Goal: Task Accomplishment & Management: Complete application form

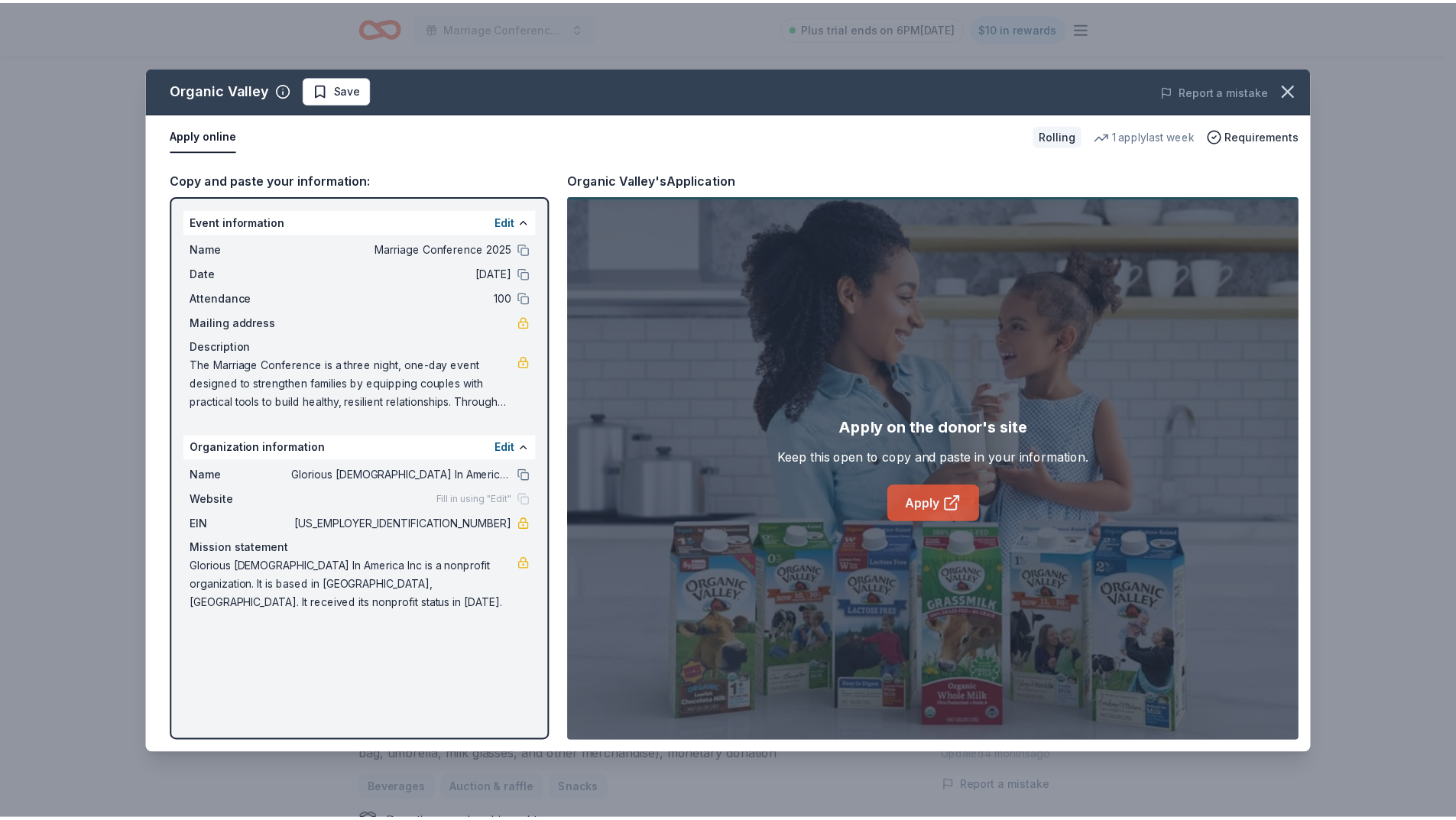
scroll to position [382, 0]
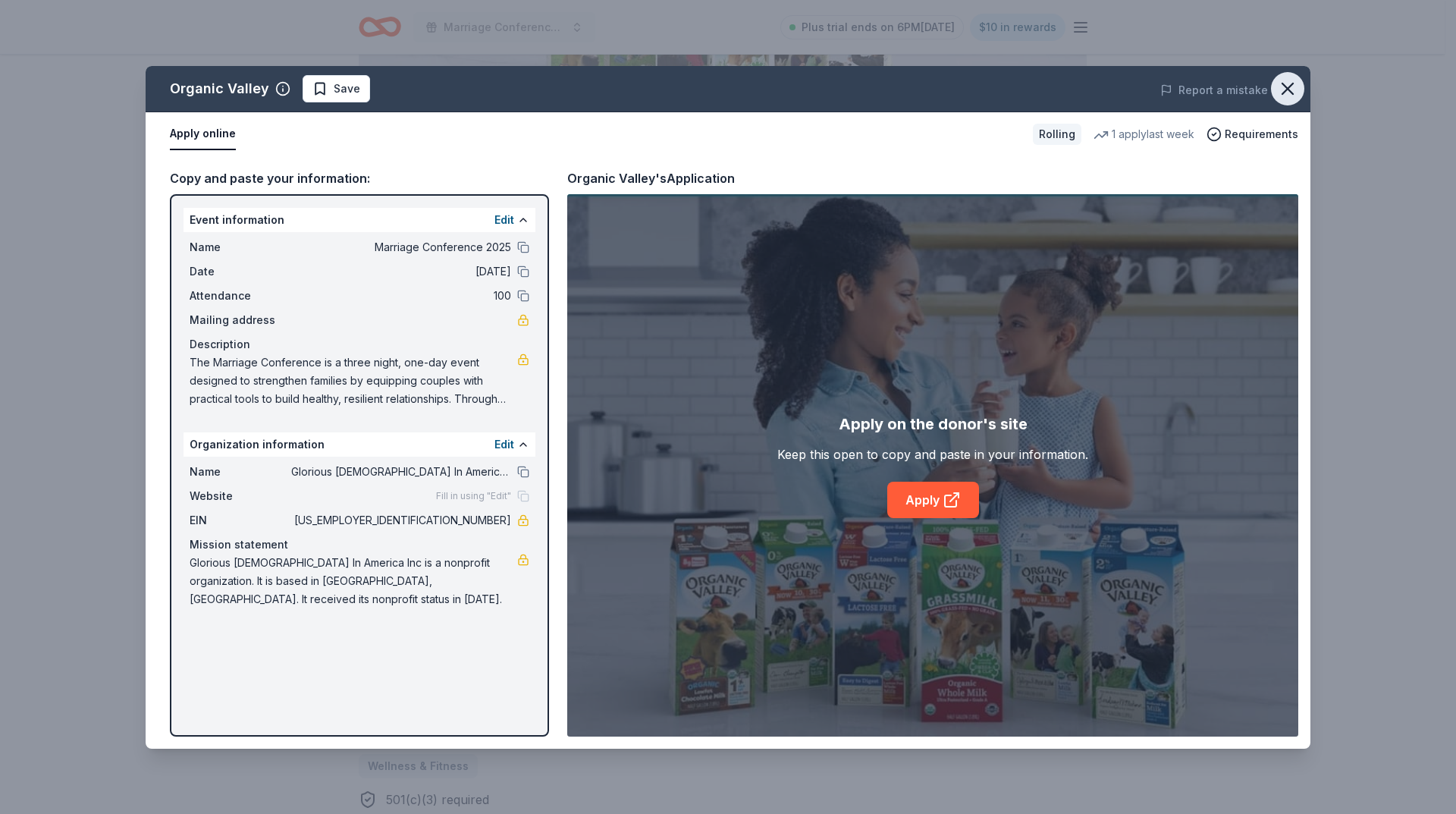
click at [1290, 90] on icon "button" at bounding box center [1287, 88] width 11 height 11
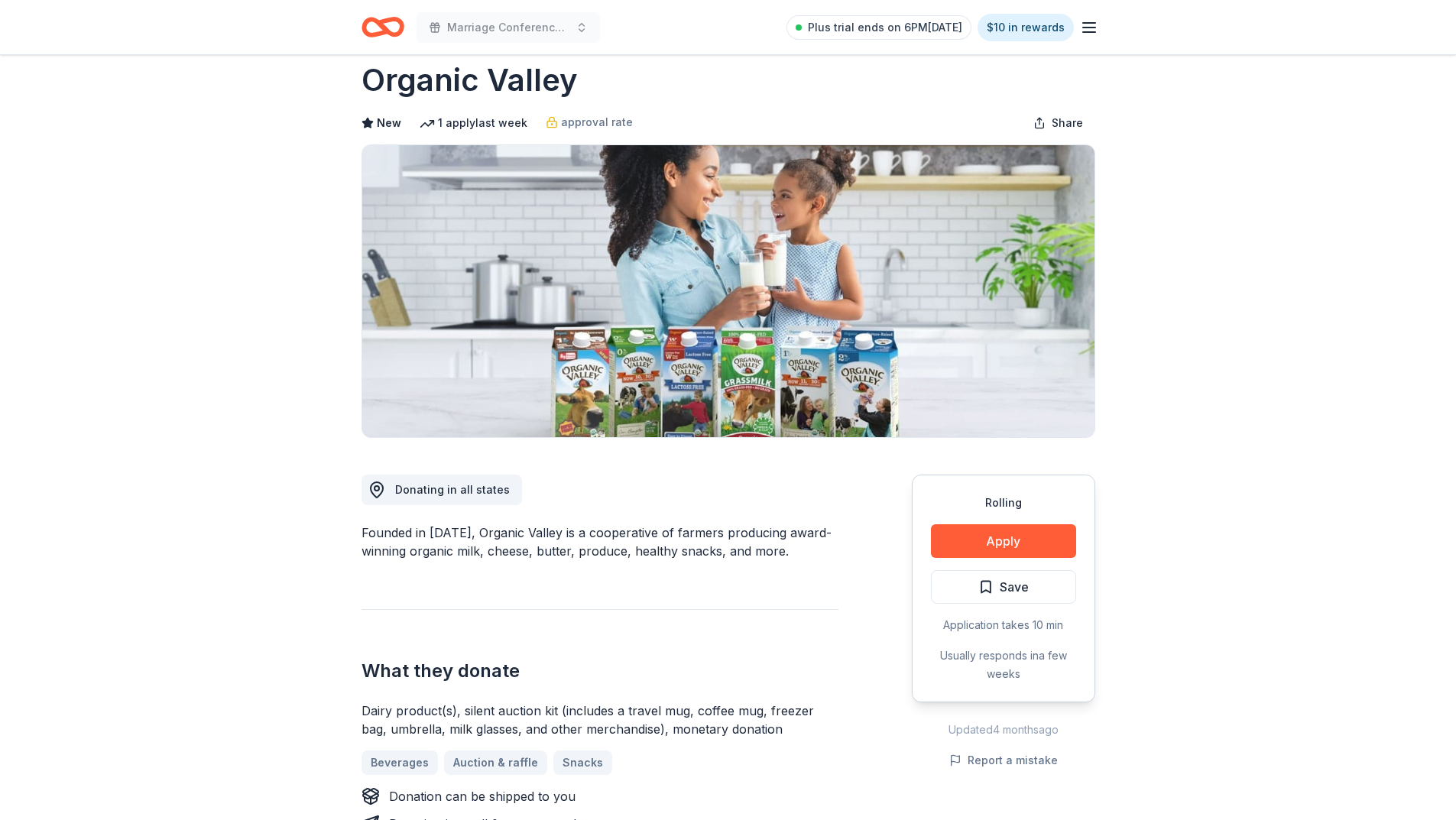
scroll to position [0, 0]
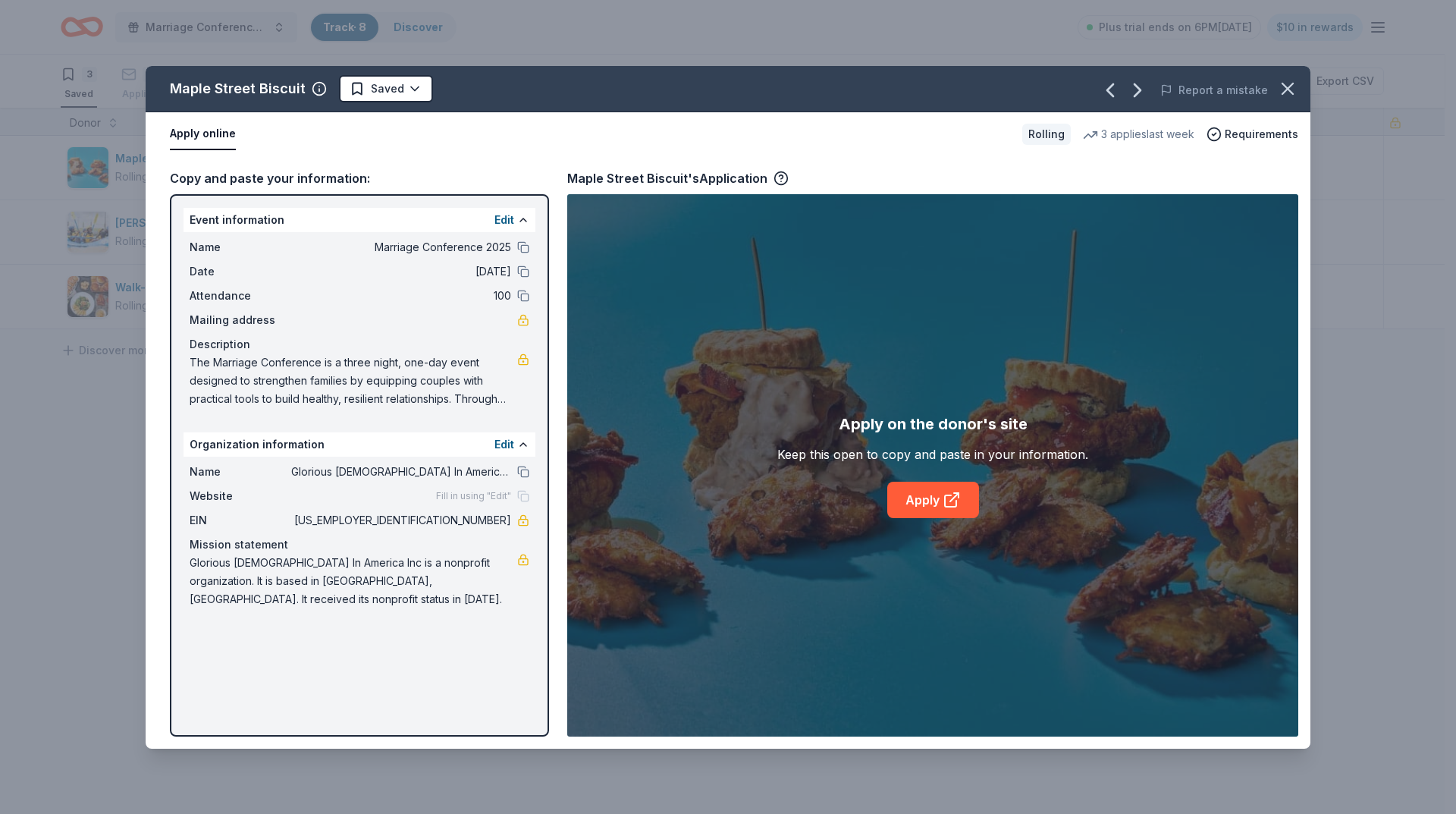
click at [409, 91] on html "Marriage Conference 2025 Track · 8 Discover Plus trial ends on 6PM[DATE] $10 in…" at bounding box center [728, 407] width 1456 height 814
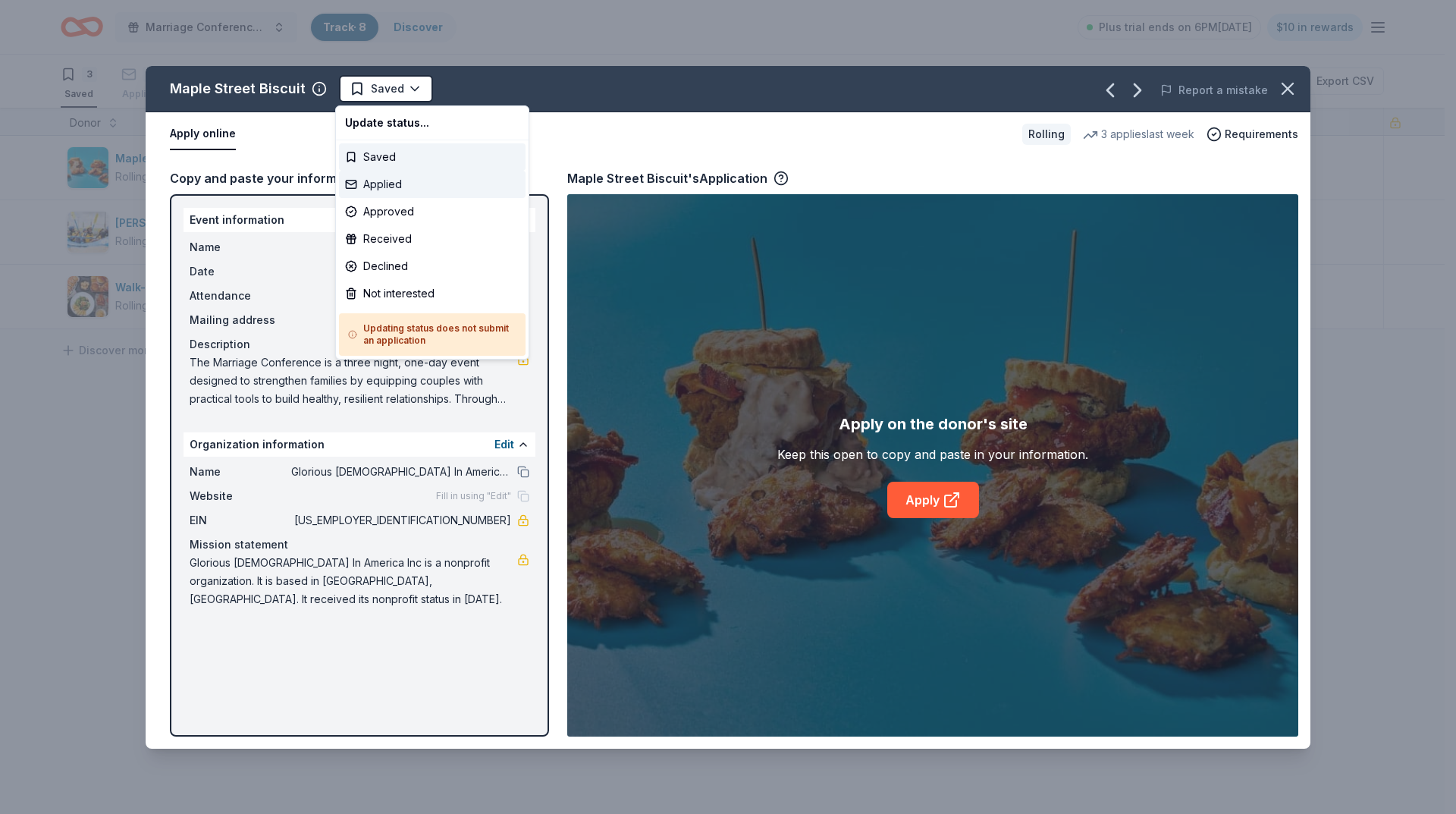
click at [398, 179] on div "Applied" at bounding box center [432, 184] width 187 height 27
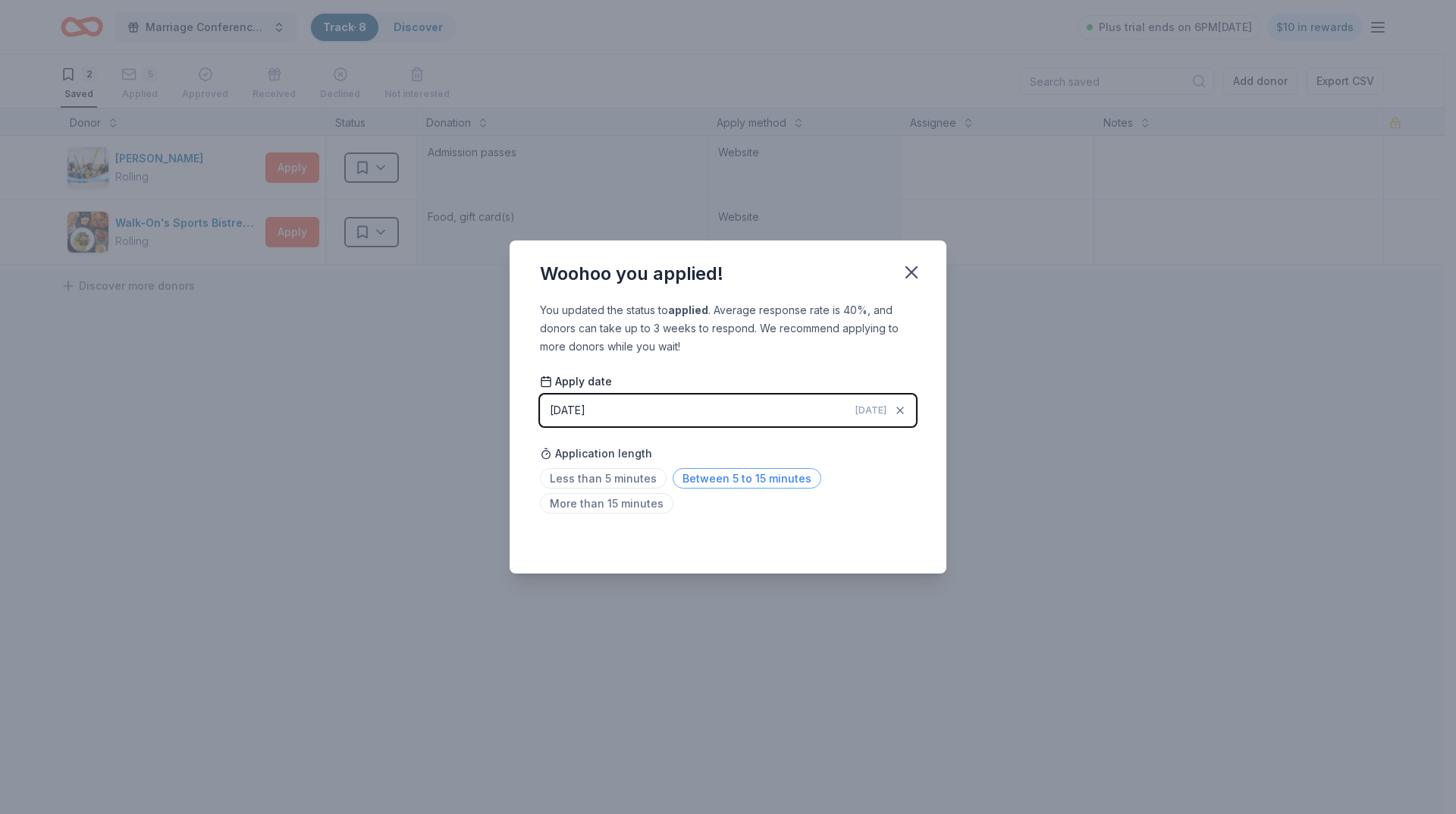
click at [709, 471] on span "Between 5 to 15 minutes" at bounding box center [747, 478] width 149 height 20
click at [912, 272] on icon "button" at bounding box center [911, 272] width 11 height 11
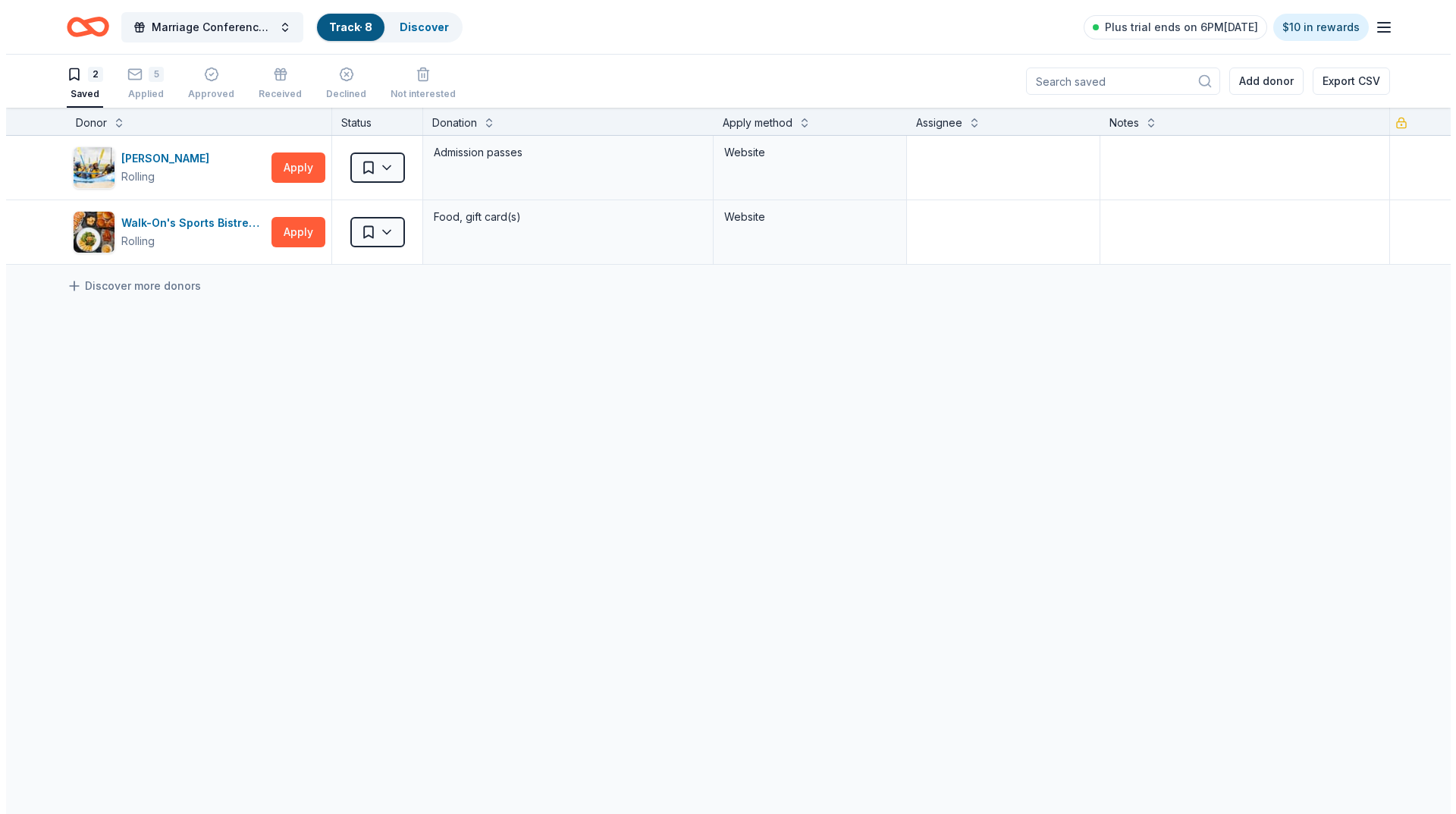
scroll to position [1, 0]
click at [208, 158] on div "[PERSON_NAME]" at bounding box center [162, 158] width 94 height 19
click at [302, 159] on button "Apply" at bounding box center [292, 167] width 54 height 31
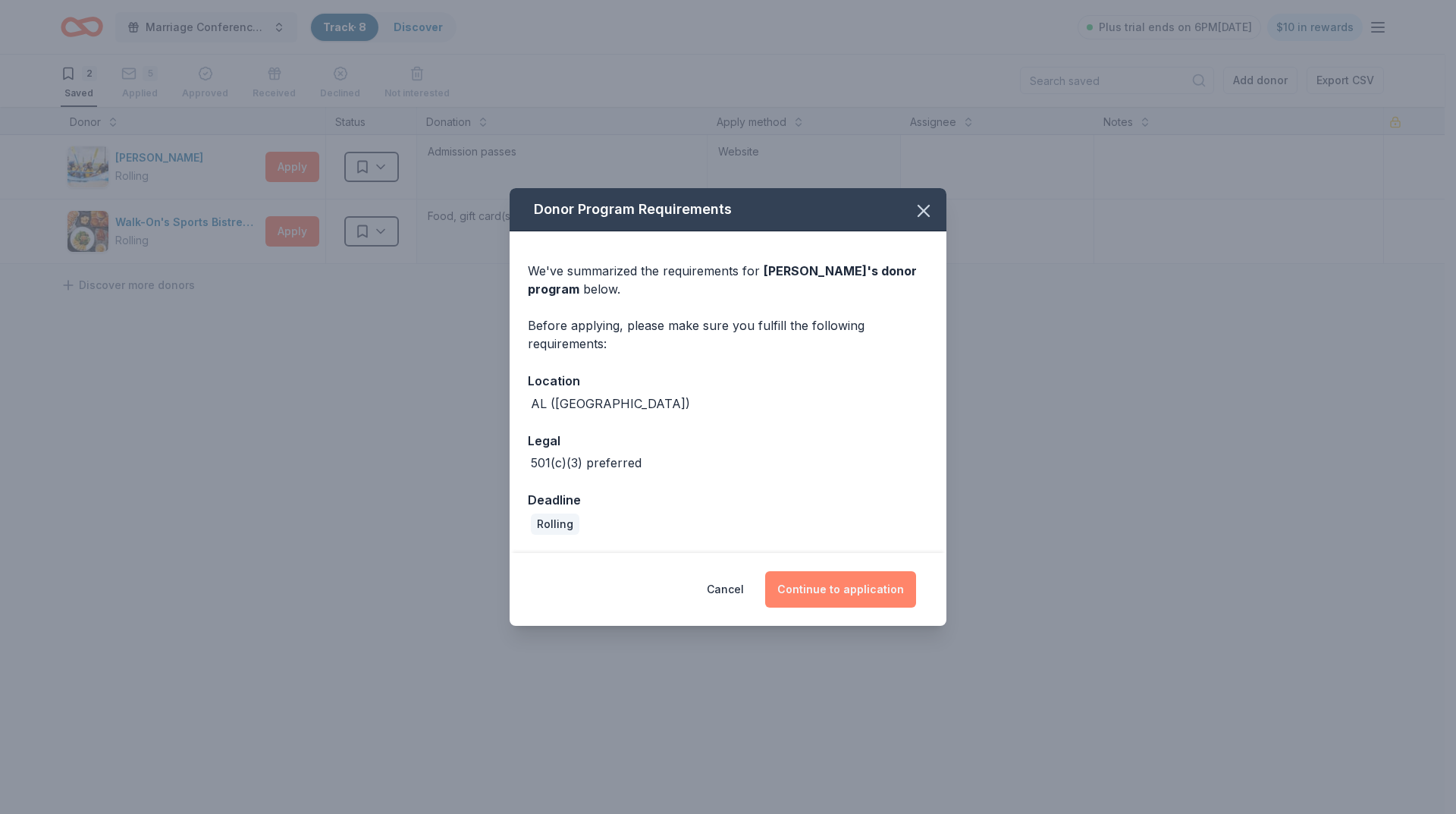
click at [832, 589] on button "Continue to application" at bounding box center [840, 589] width 151 height 36
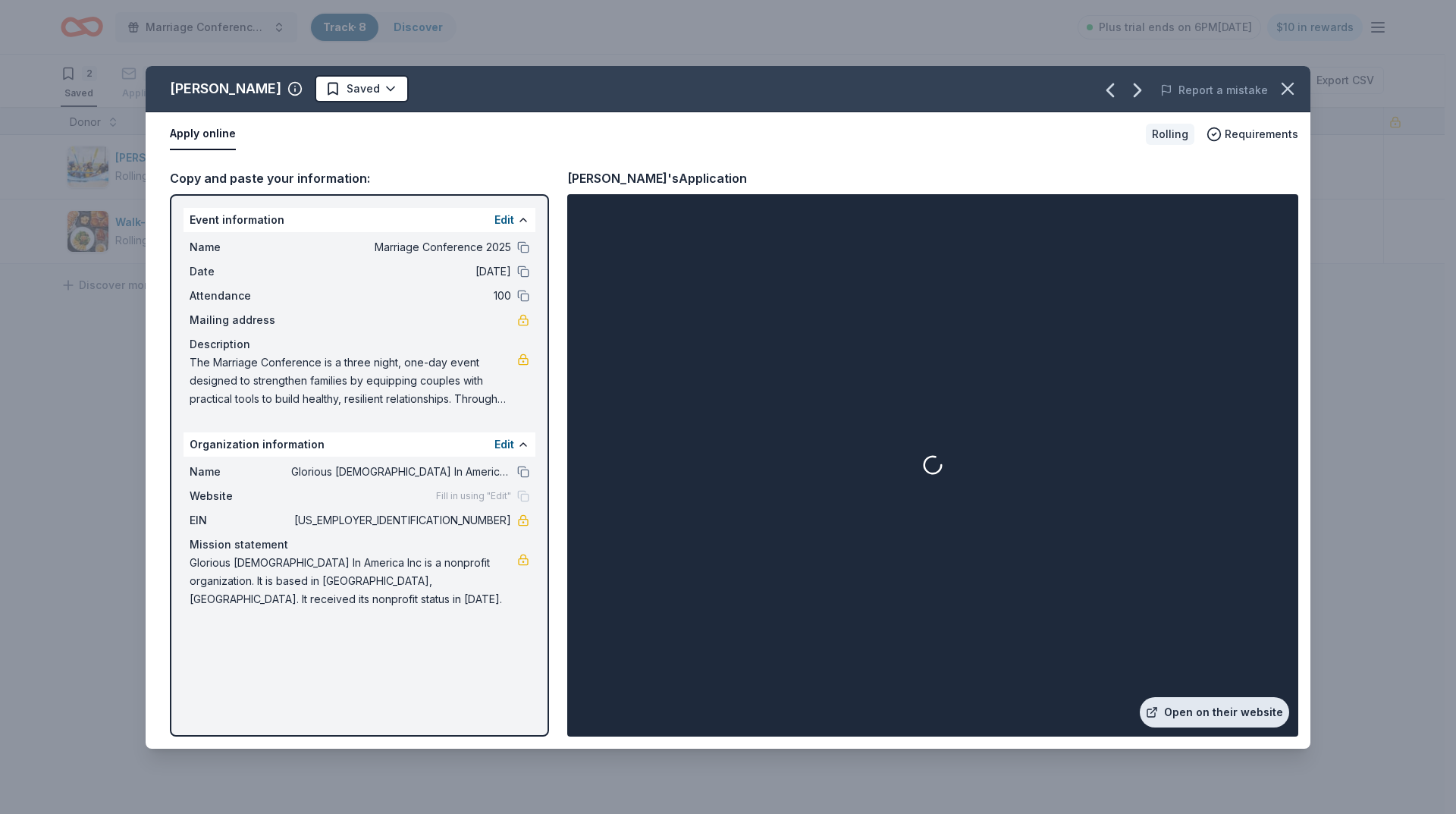
click at [1206, 711] on link "Open on their website" at bounding box center [1214, 713] width 149 height 31
